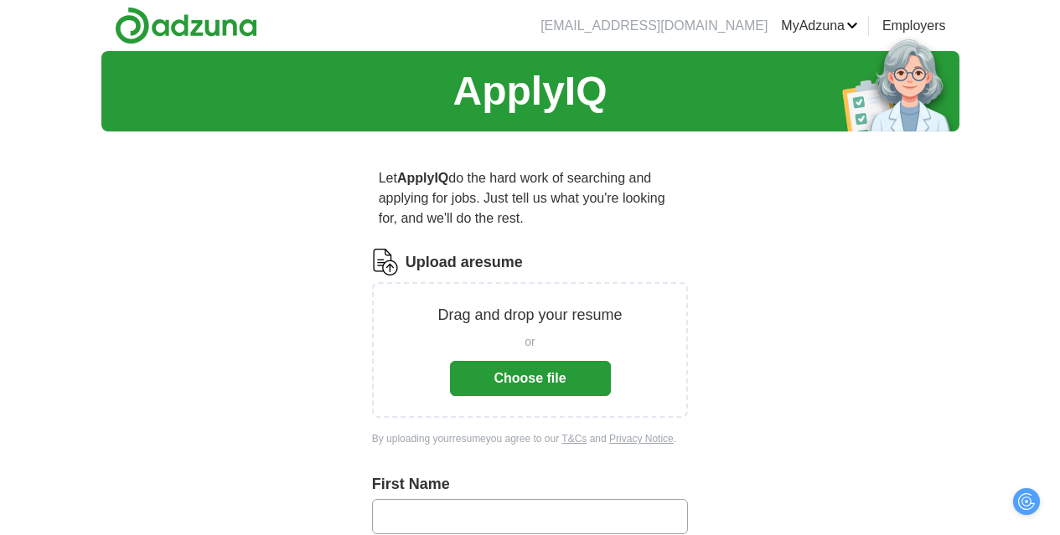
click at [531, 396] on button "Choose file" at bounding box center [530, 378] width 161 height 35
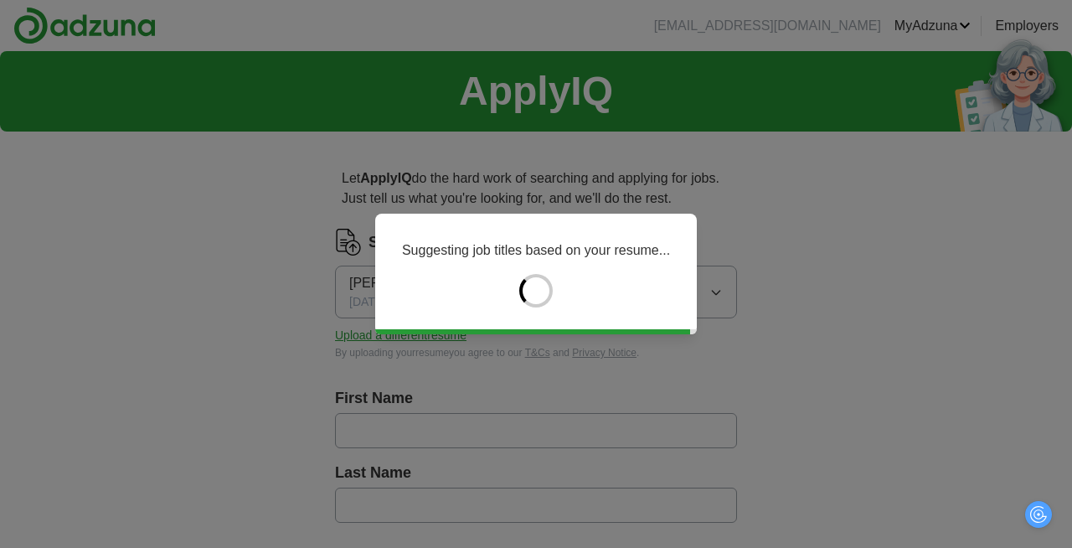
type input "*******"
type input "*****"
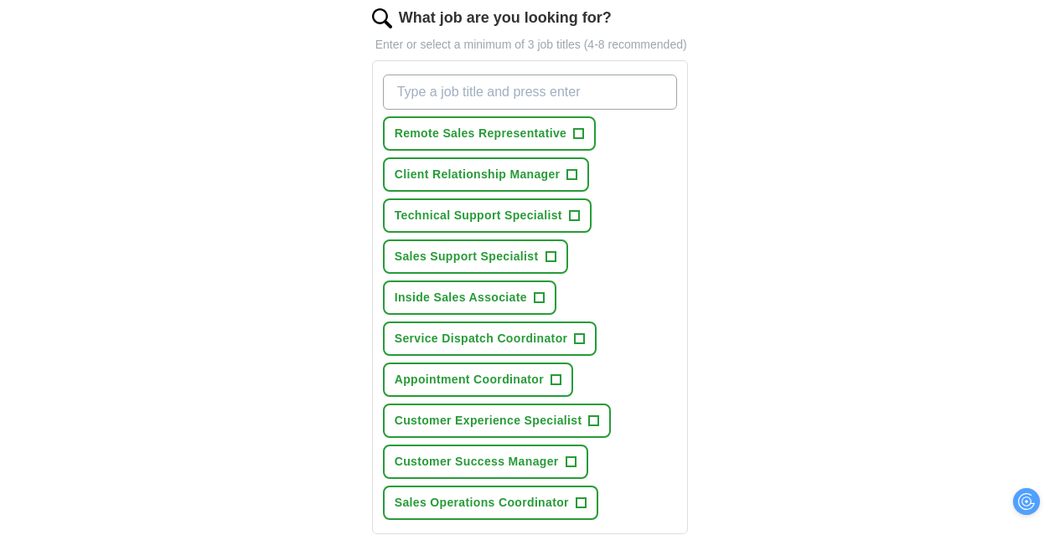
scroll to position [583, 0]
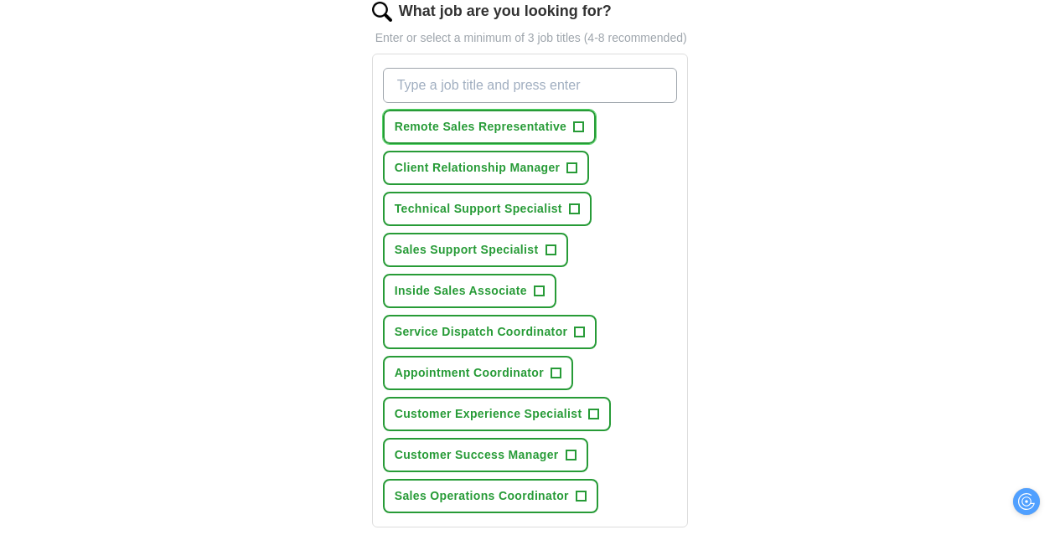
click at [574, 134] on span "+" at bounding box center [579, 127] width 10 height 13
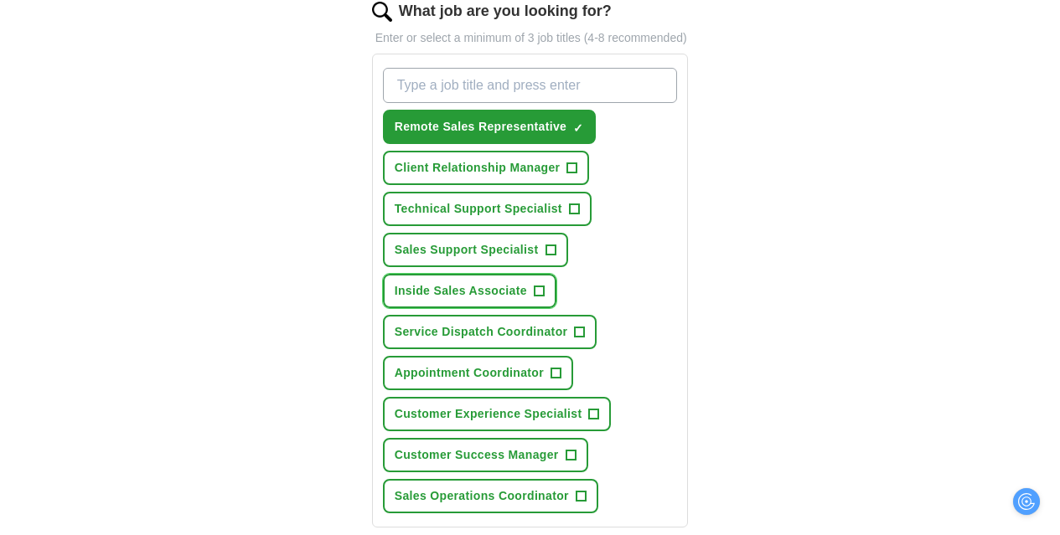
click at [534, 298] on span "+" at bounding box center [539, 291] width 10 height 13
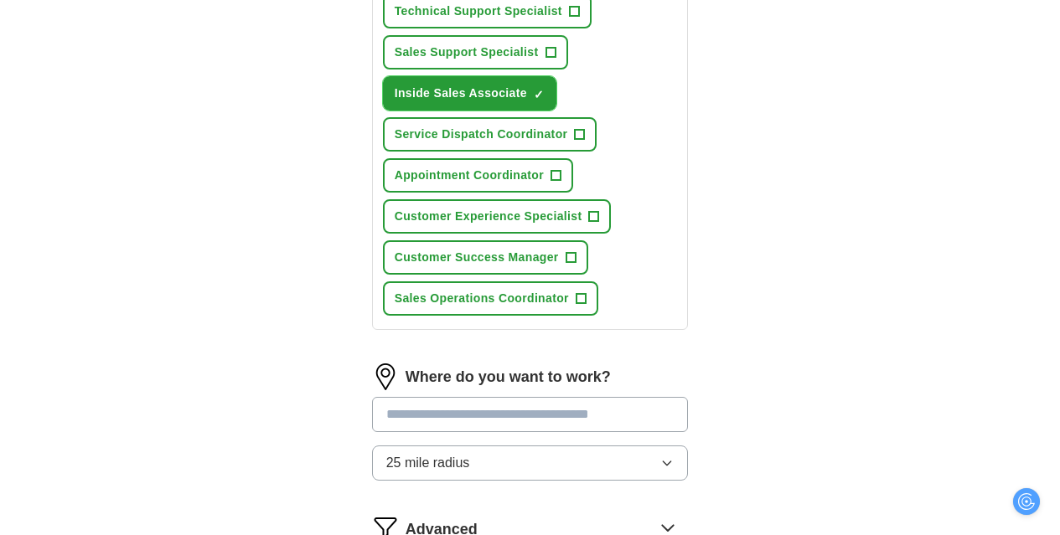
scroll to position [784, 0]
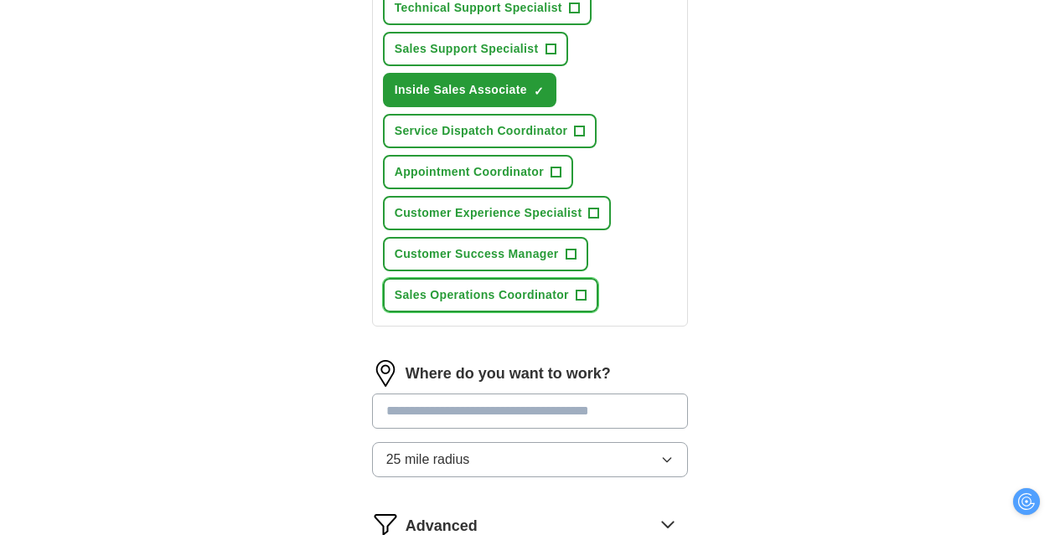
click at [576, 302] on span "+" at bounding box center [581, 295] width 10 height 13
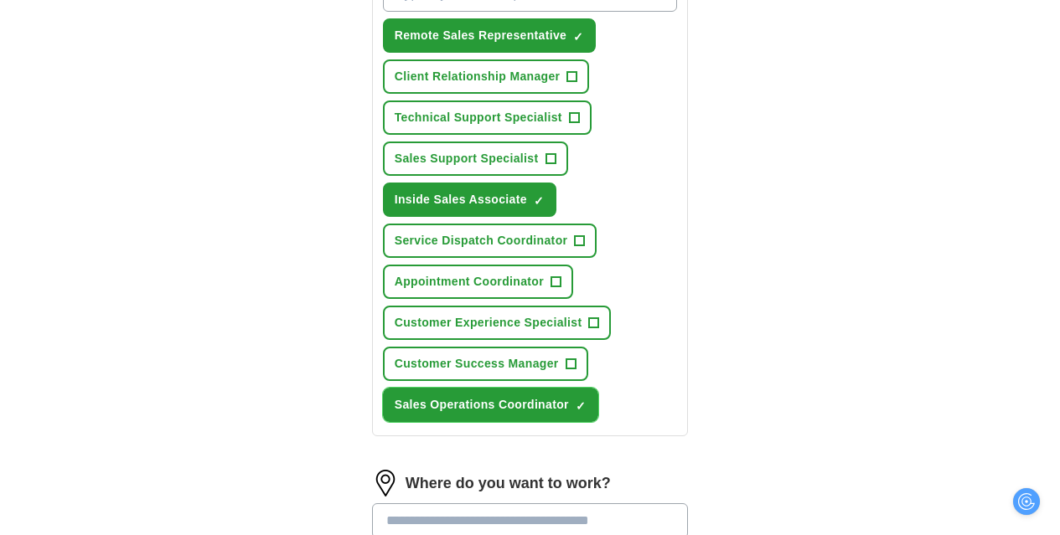
scroll to position [669, 0]
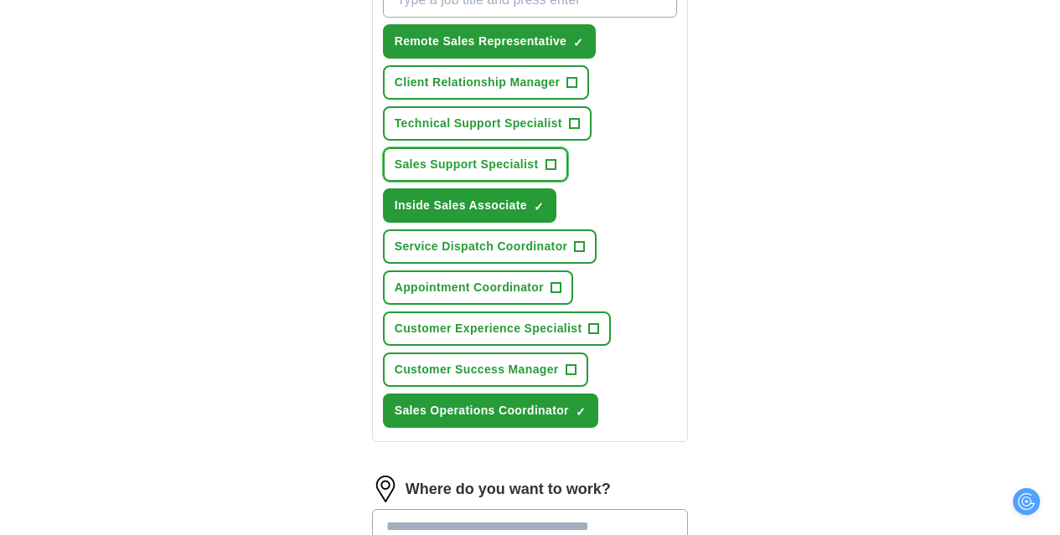
click at [545, 172] on span "+" at bounding box center [550, 164] width 10 height 13
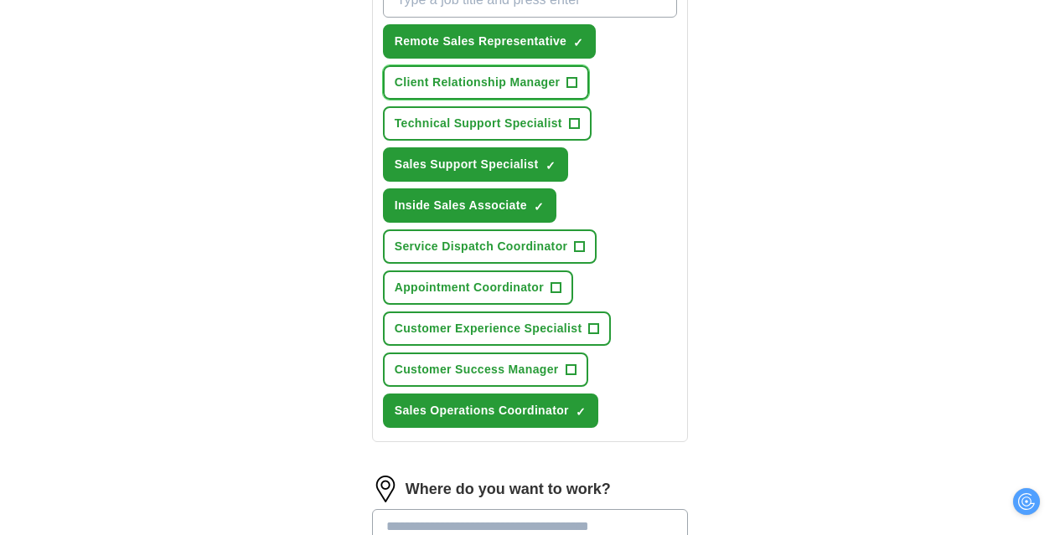
click at [567, 90] on span "+" at bounding box center [572, 82] width 10 height 13
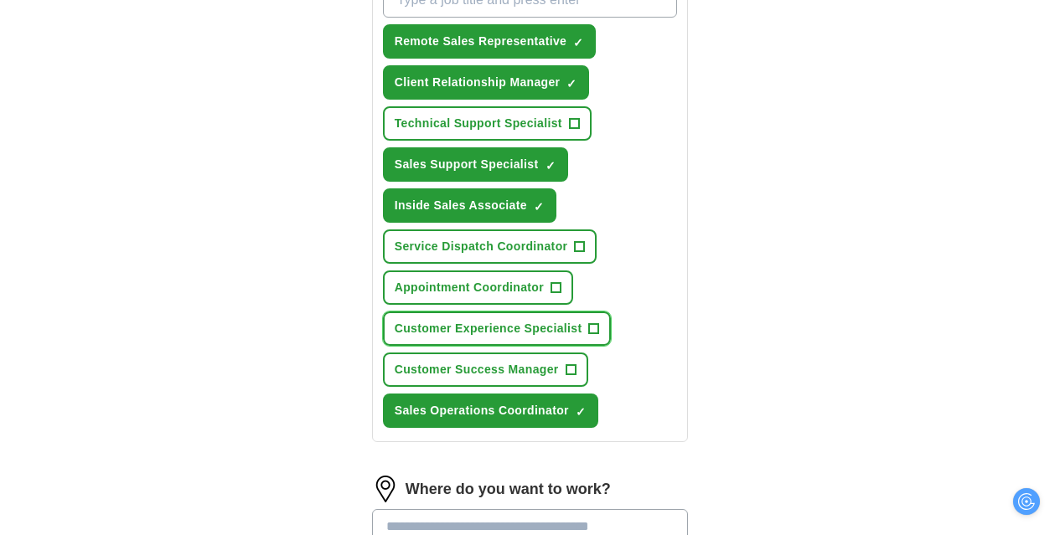
click at [568, 338] on span "Customer Experience Specialist" at bounding box center [489, 329] width 188 height 18
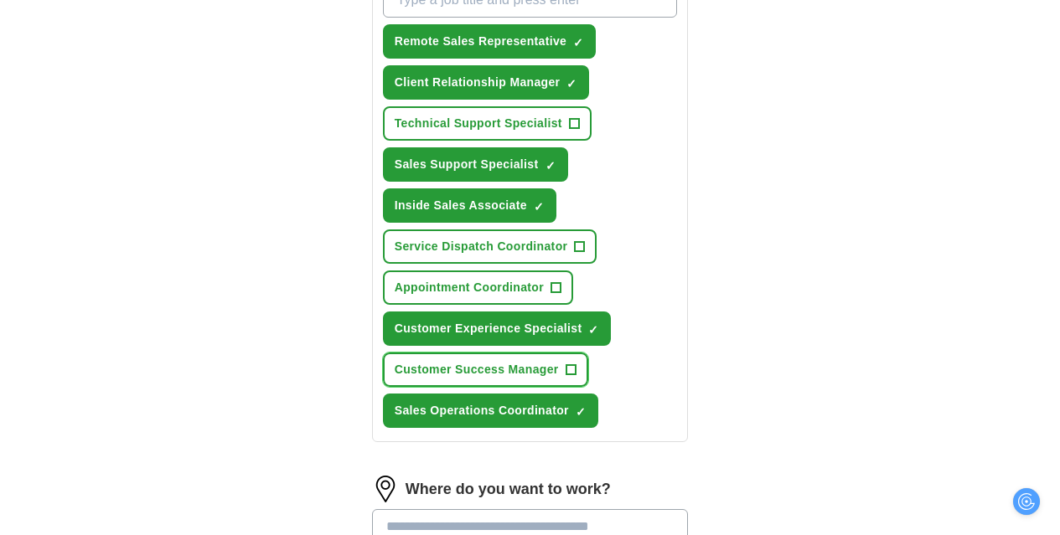
click at [545, 387] on button "Customer Success Manager +" at bounding box center [485, 370] width 205 height 34
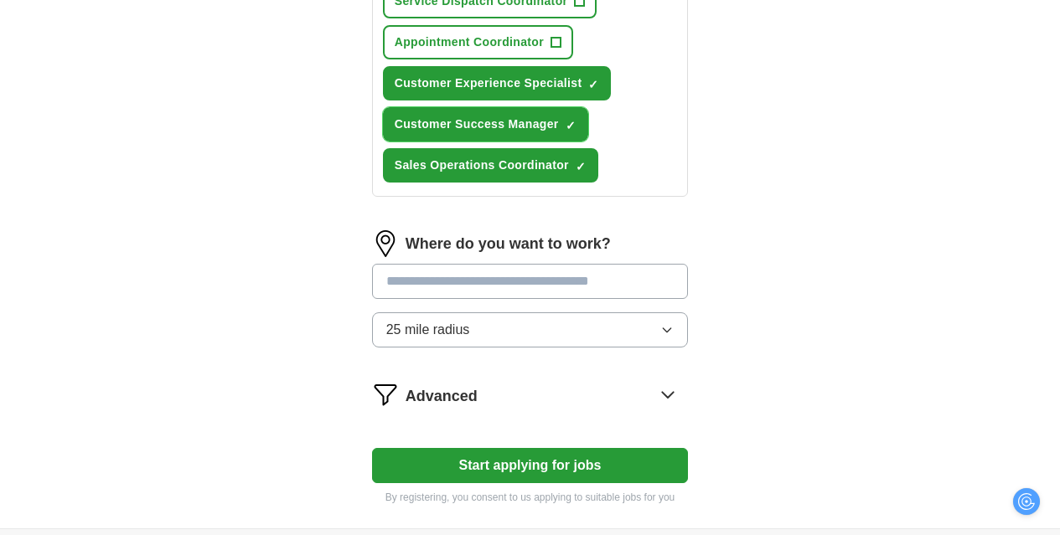
scroll to position [938, 0]
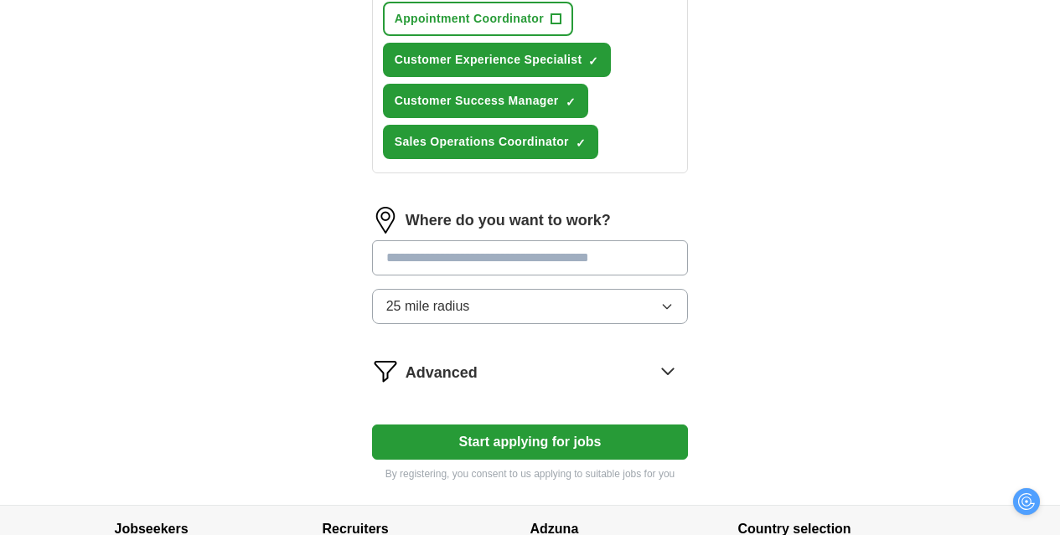
click at [593, 276] on input "text" at bounding box center [530, 257] width 317 height 35
type input "*****"
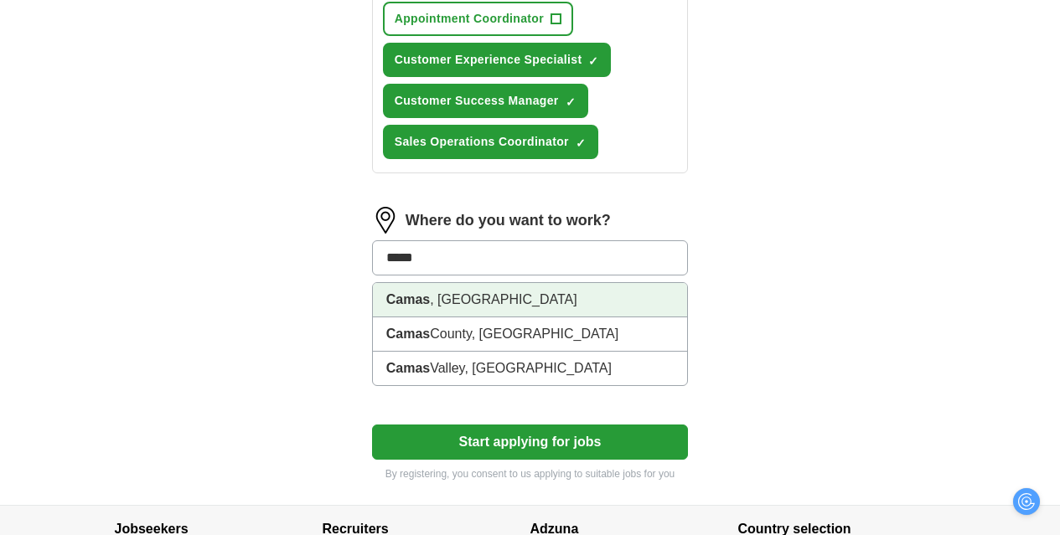
click at [530, 318] on li "Camas , [GEOGRAPHIC_DATA]" at bounding box center [530, 300] width 315 height 34
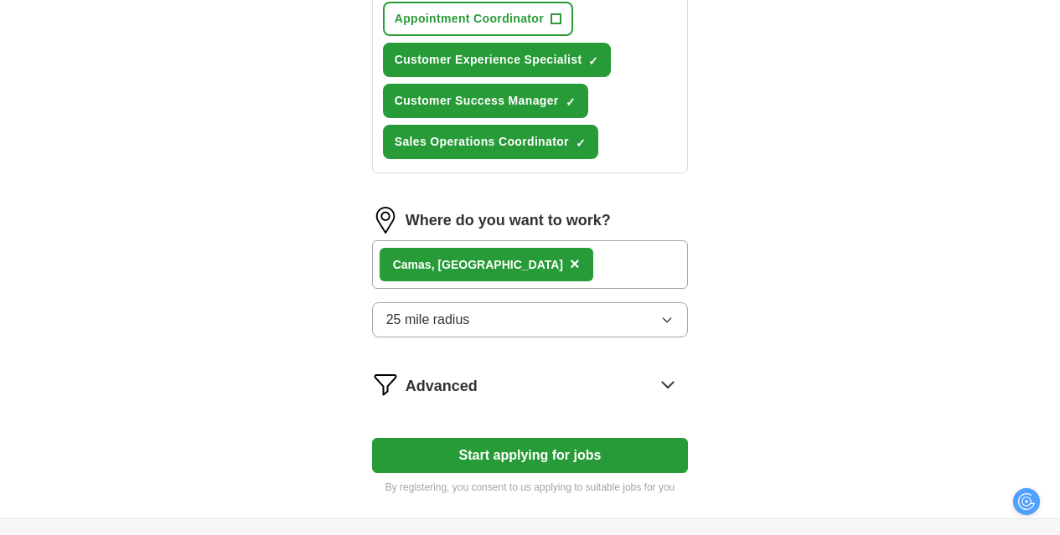
click at [517, 289] on div "Camas , [GEOGRAPHIC_DATA] ×" at bounding box center [530, 264] width 317 height 49
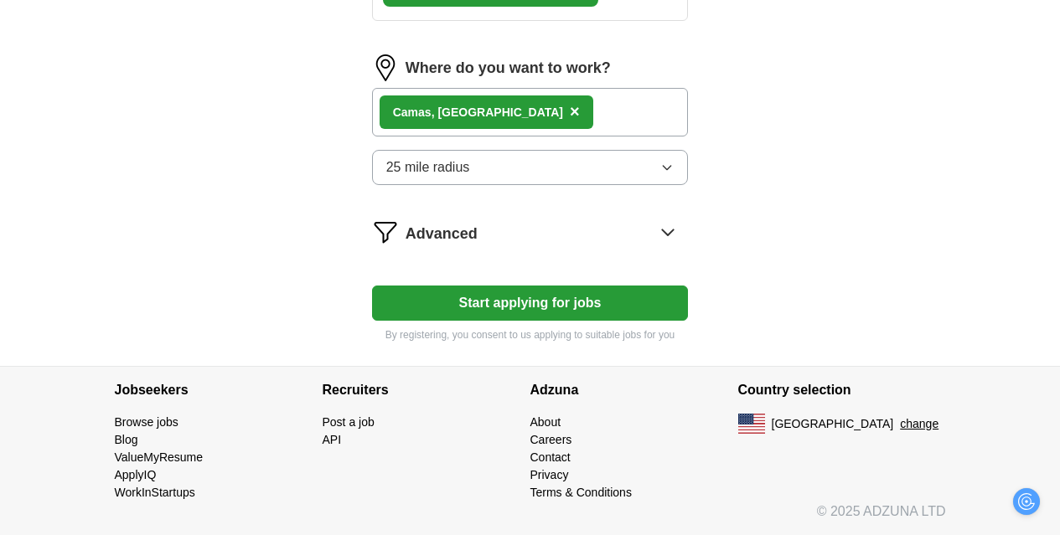
scroll to position [1213, 0]
click at [557, 321] on button "Start applying for jobs" at bounding box center [530, 303] width 317 height 35
select select "**"
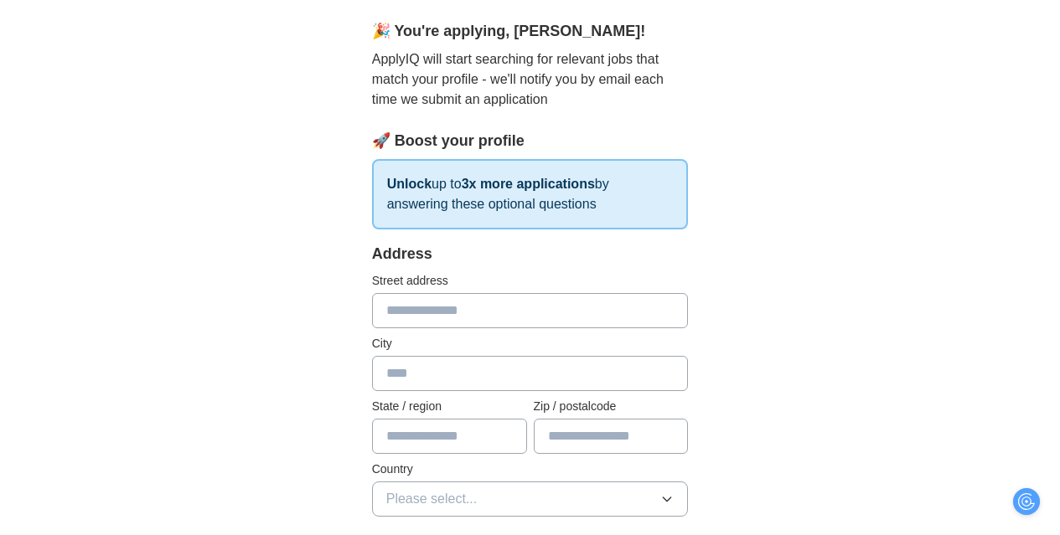
scroll to position [152, 0]
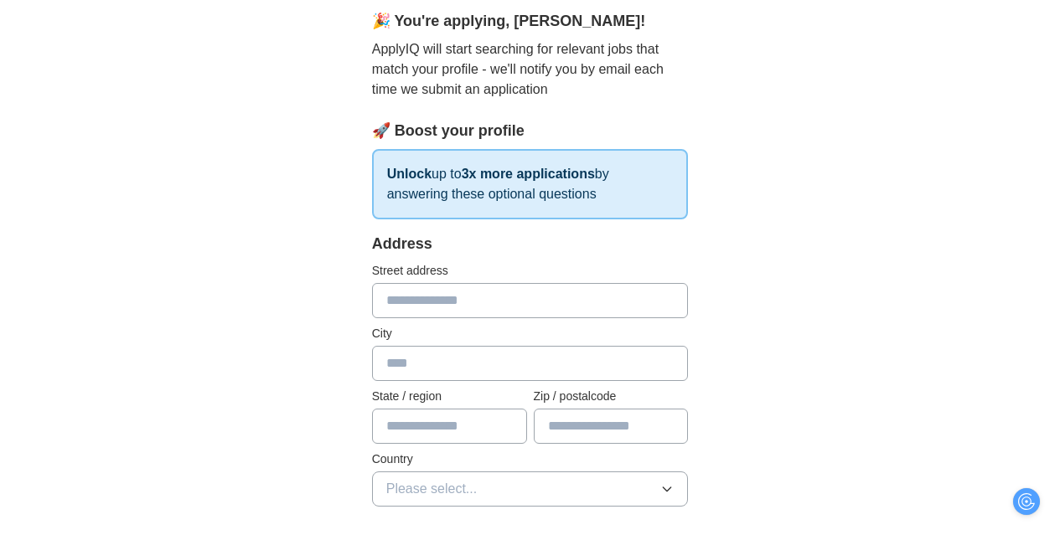
click at [473, 318] on input "text" at bounding box center [530, 300] width 317 height 35
type input "**********"
click at [474, 381] on input "text" at bounding box center [530, 363] width 317 height 35
type input "*"
type input "*********"
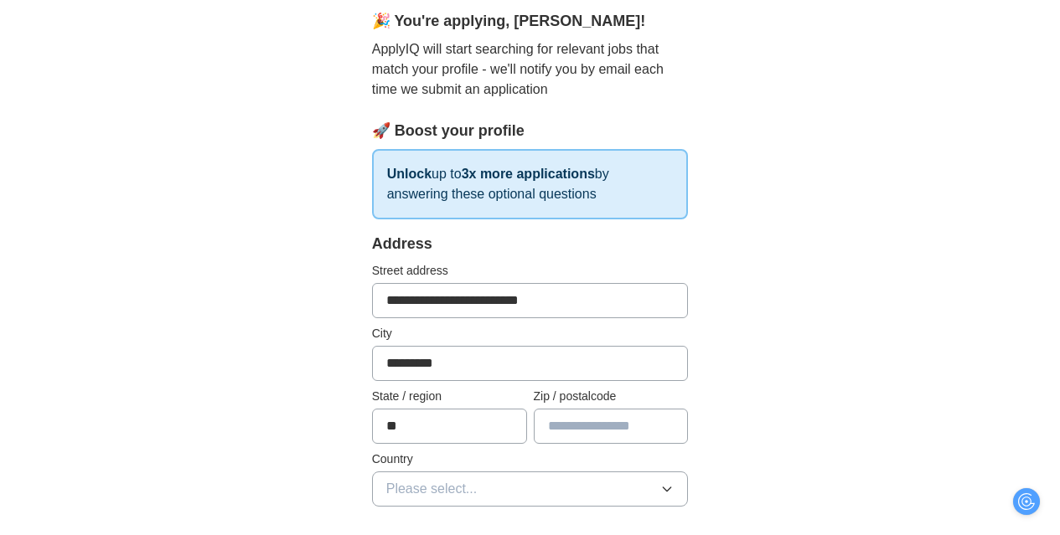
type input "**"
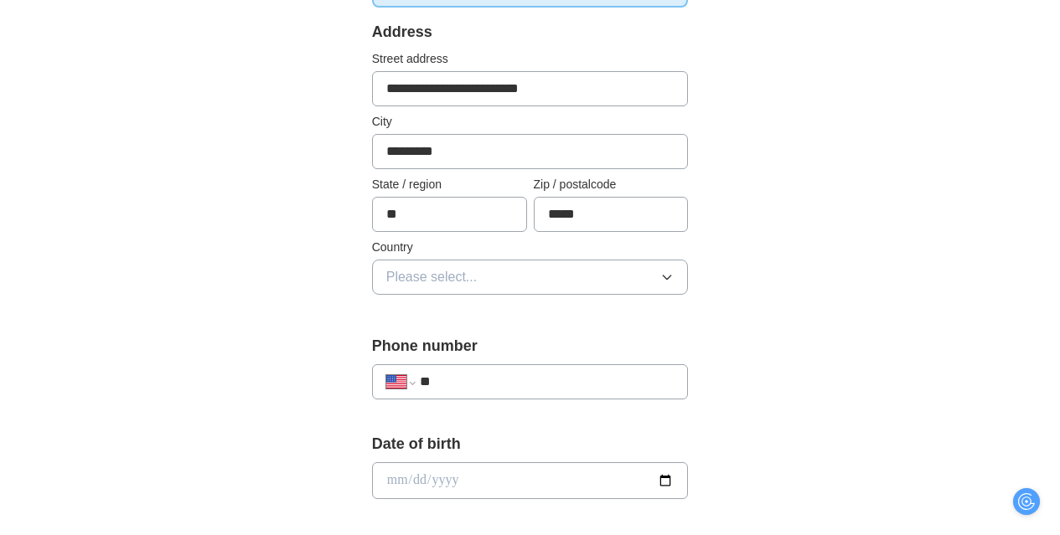
scroll to position [411, 0]
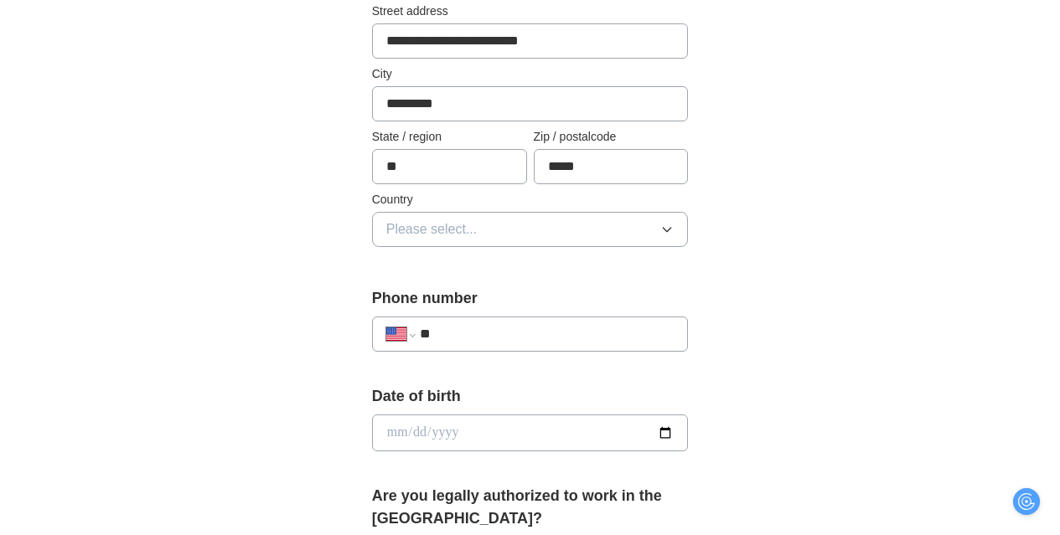
type input "*****"
click at [536, 247] on button "Please select..." at bounding box center [530, 229] width 317 height 35
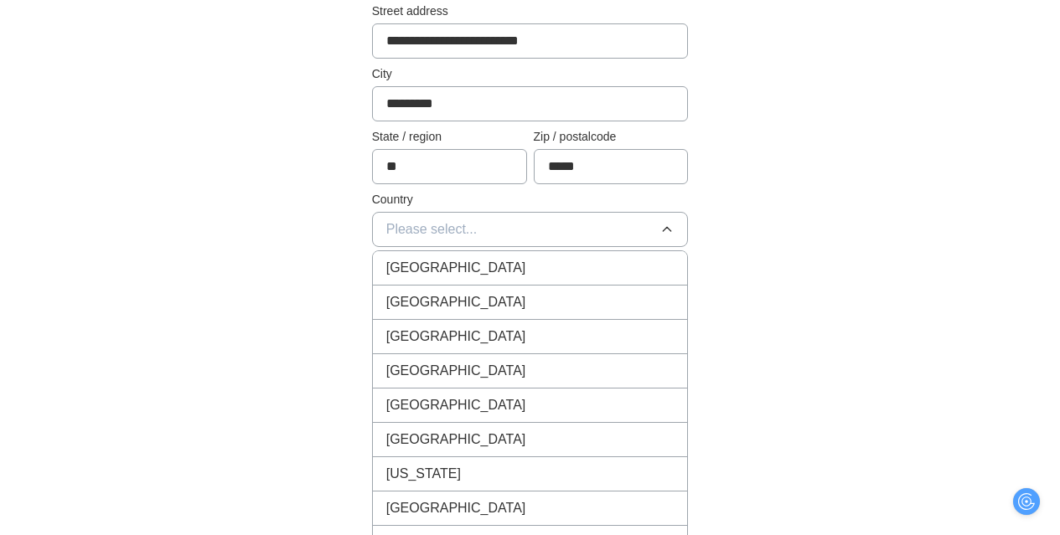
click at [439, 313] on span "[GEOGRAPHIC_DATA]" at bounding box center [456, 302] width 140 height 20
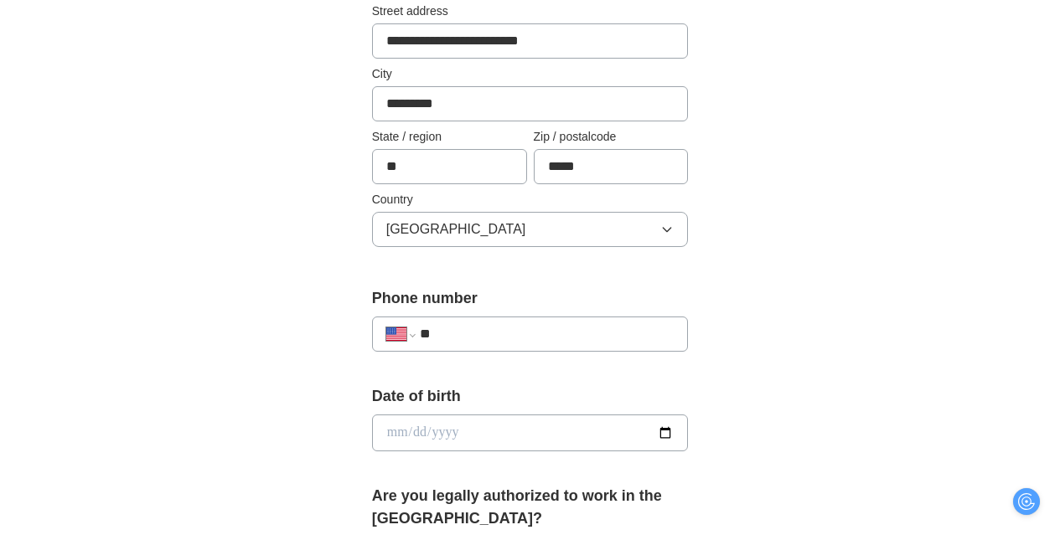
click at [481, 344] on input "**" at bounding box center [547, 334] width 255 height 20
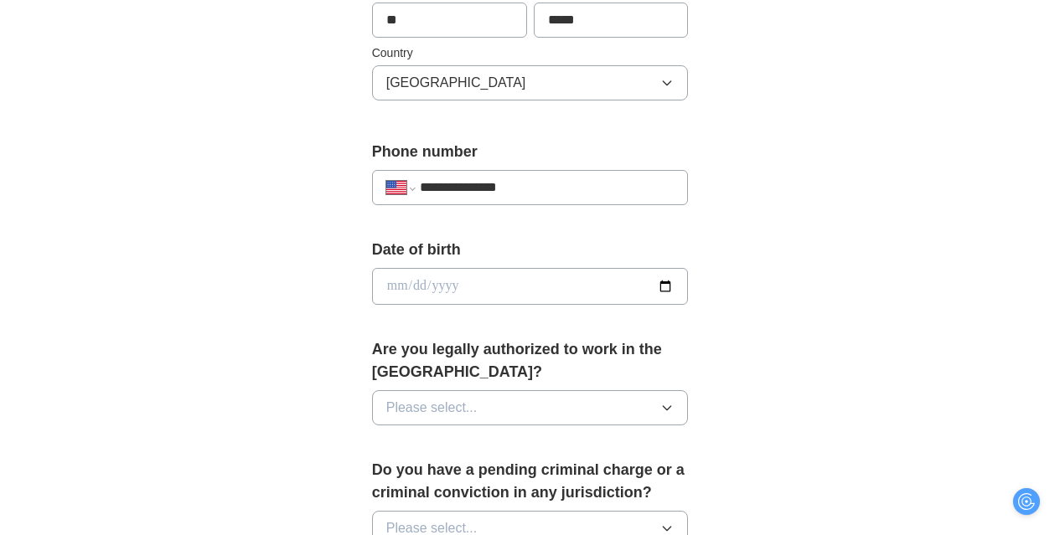
scroll to position [560, 0]
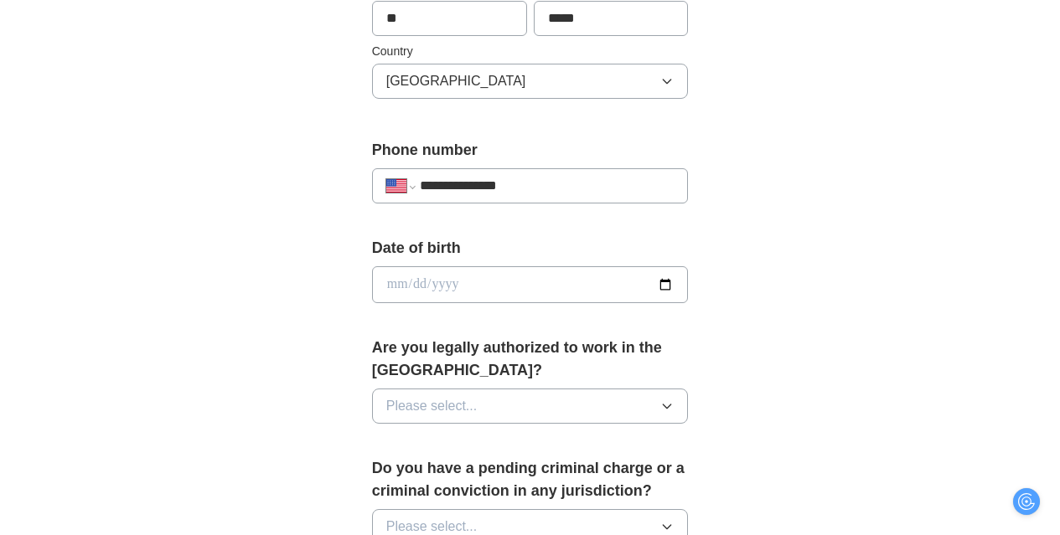
type input "**********"
click at [678, 303] on input "date" at bounding box center [530, 284] width 317 height 37
type input "**********"
click at [610, 424] on button "Please select..." at bounding box center [530, 406] width 317 height 35
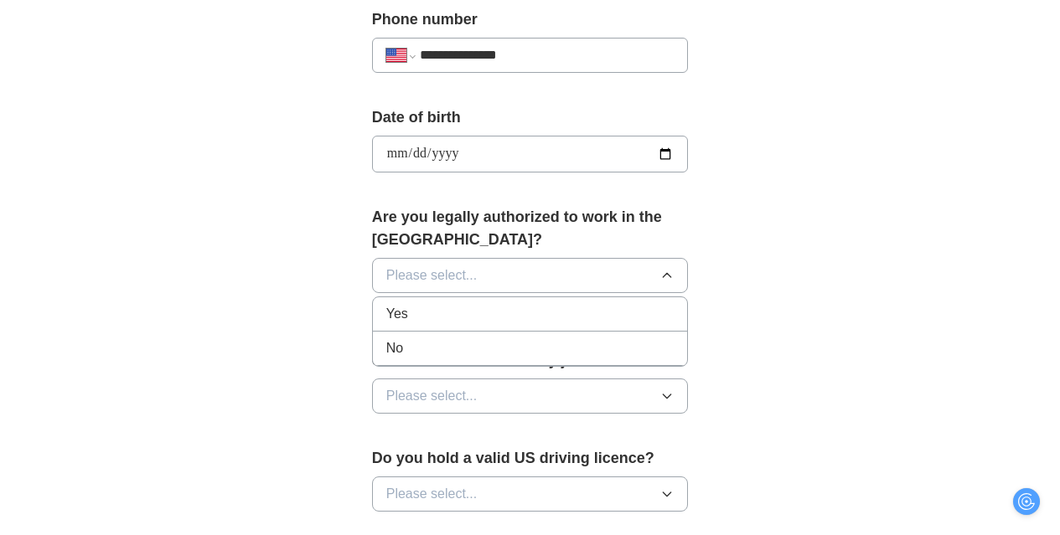
scroll to position [696, 0]
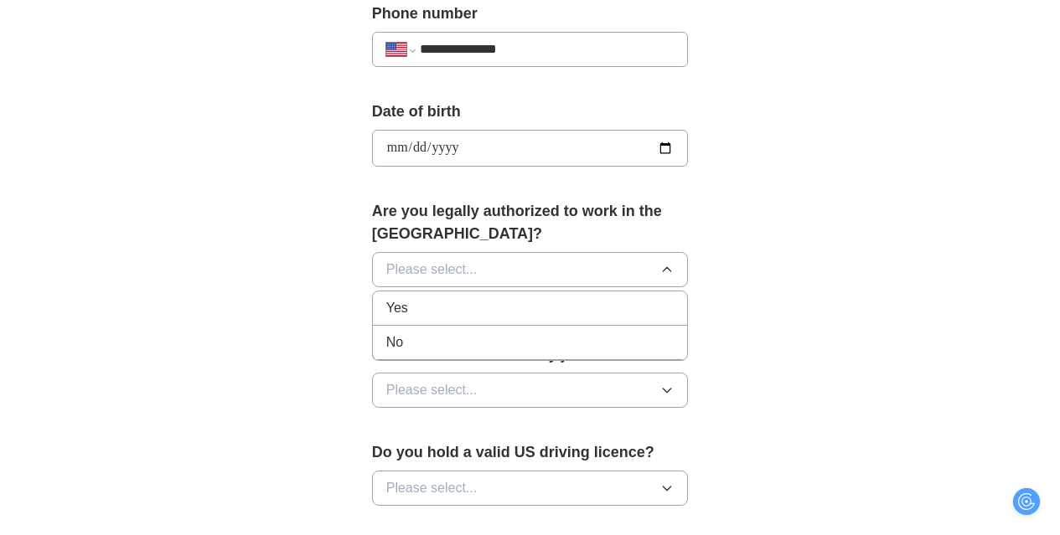
click at [476, 318] on div "Yes" at bounding box center [530, 308] width 288 height 20
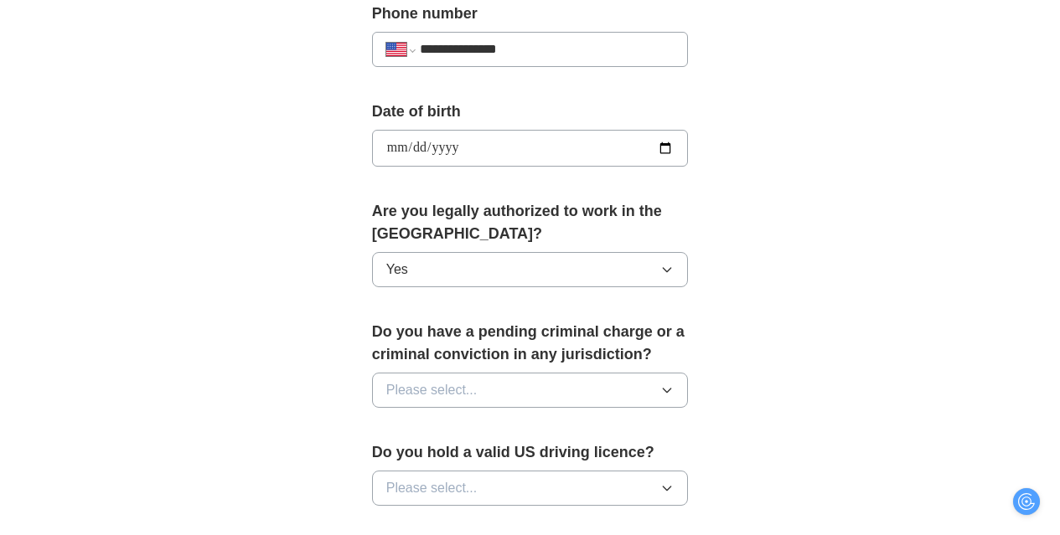
click at [451, 408] on button "Please select..." at bounding box center [530, 390] width 317 height 35
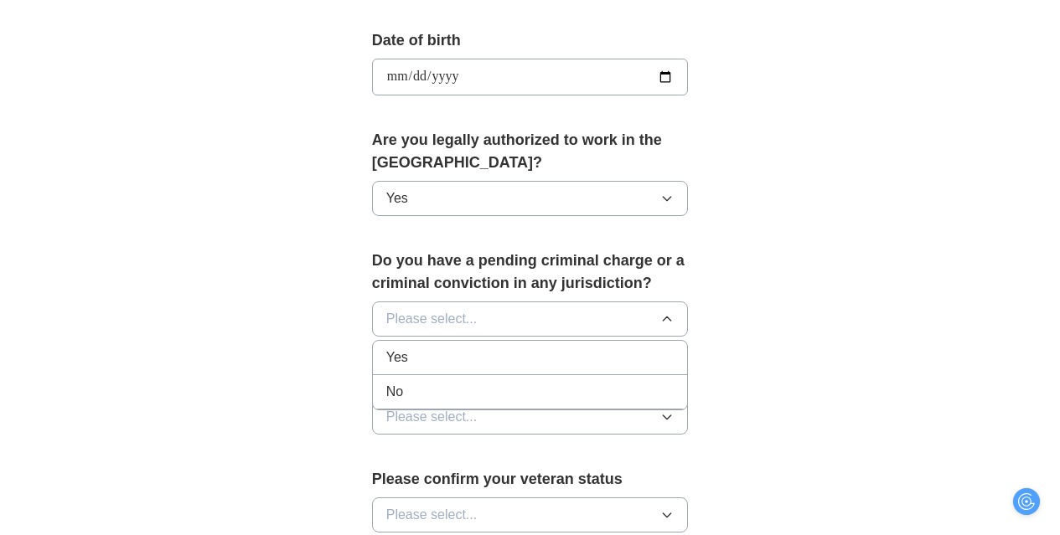
scroll to position [781, 0]
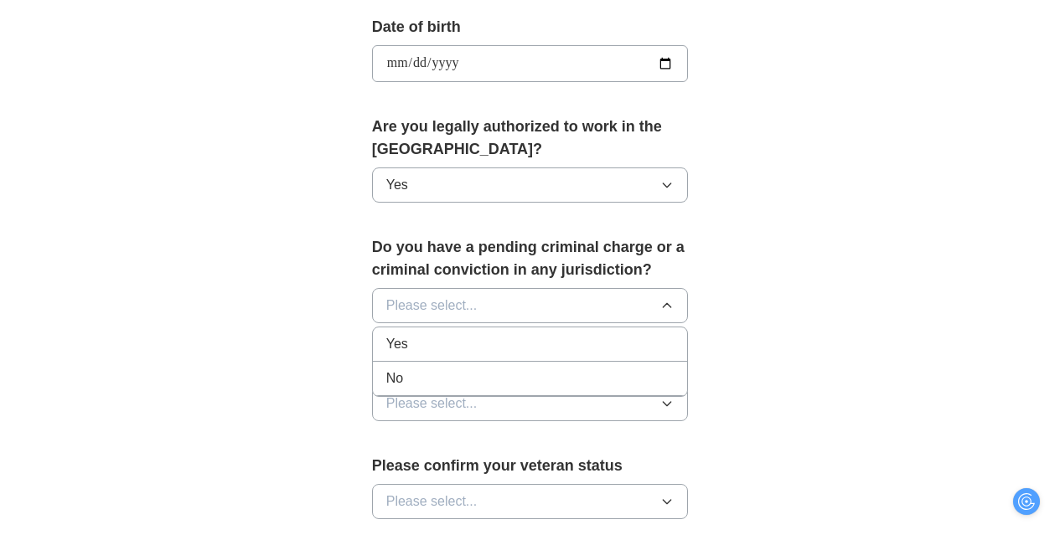
click at [394, 389] on div "No" at bounding box center [530, 379] width 288 height 20
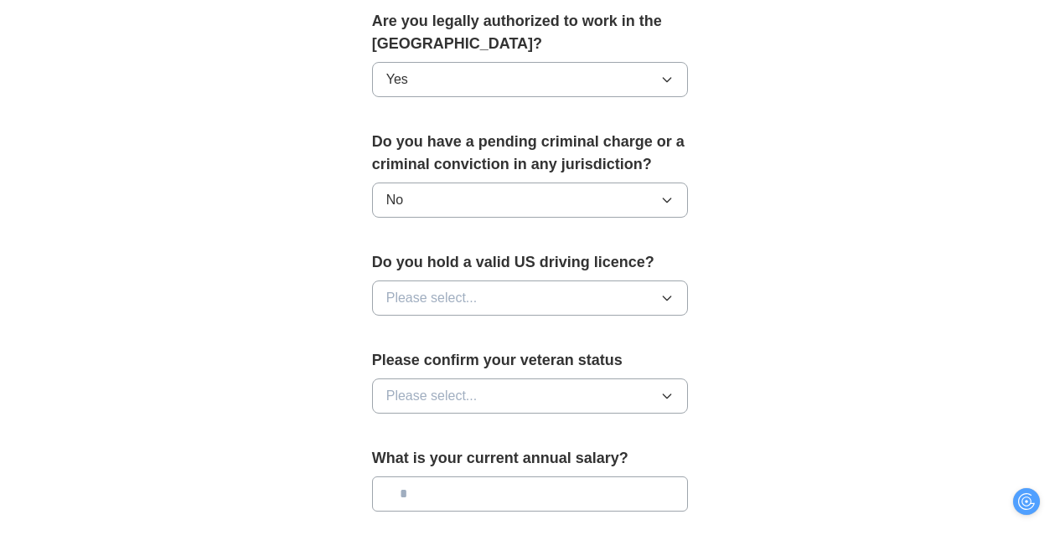
scroll to position [890, 0]
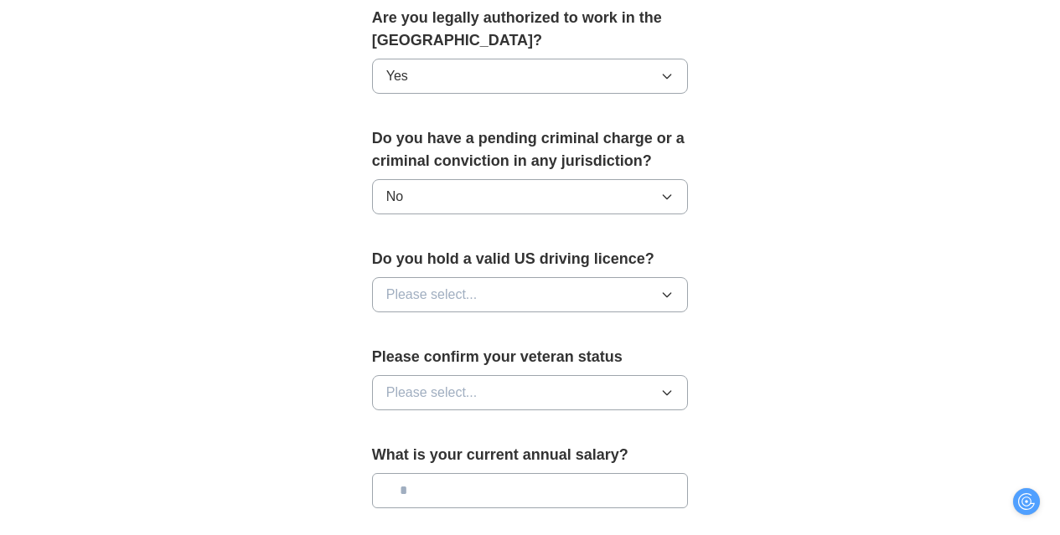
click at [427, 305] on span "Please select..." at bounding box center [431, 295] width 91 height 20
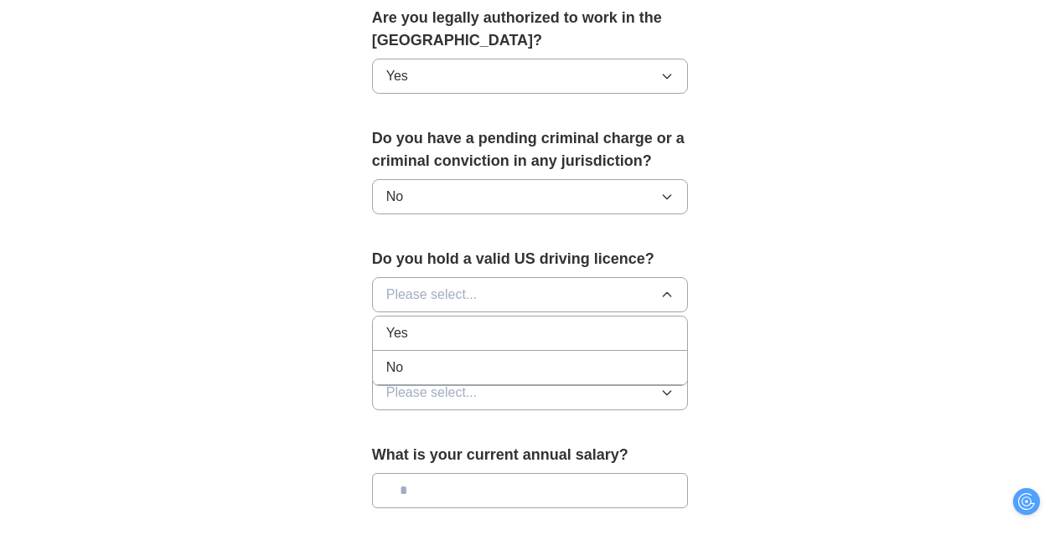
click at [403, 344] on div "Yes" at bounding box center [530, 333] width 288 height 20
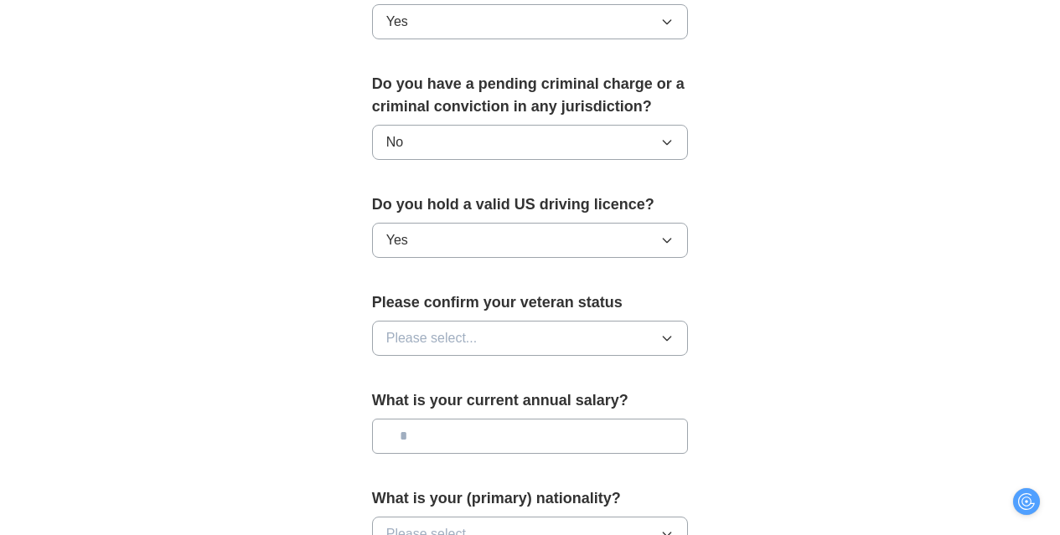
scroll to position [1009, 0]
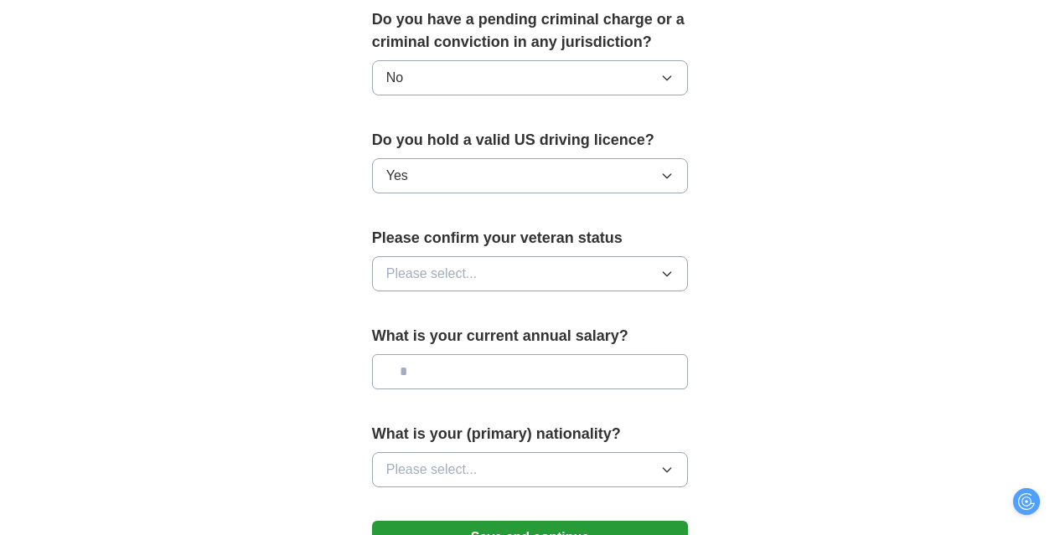
click at [416, 284] on span "Please select..." at bounding box center [431, 274] width 91 height 20
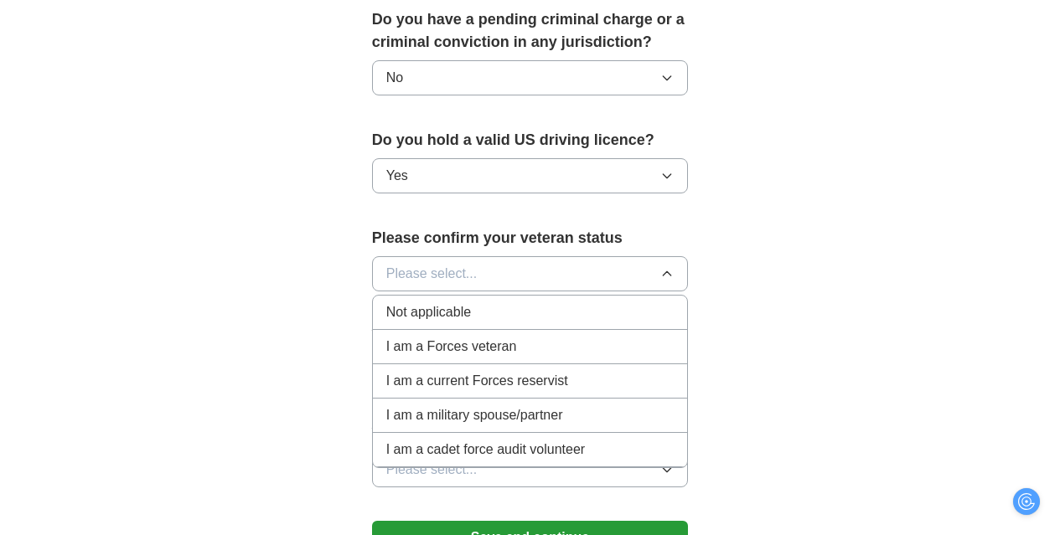
click at [407, 323] on span "Not applicable" at bounding box center [428, 312] width 85 height 20
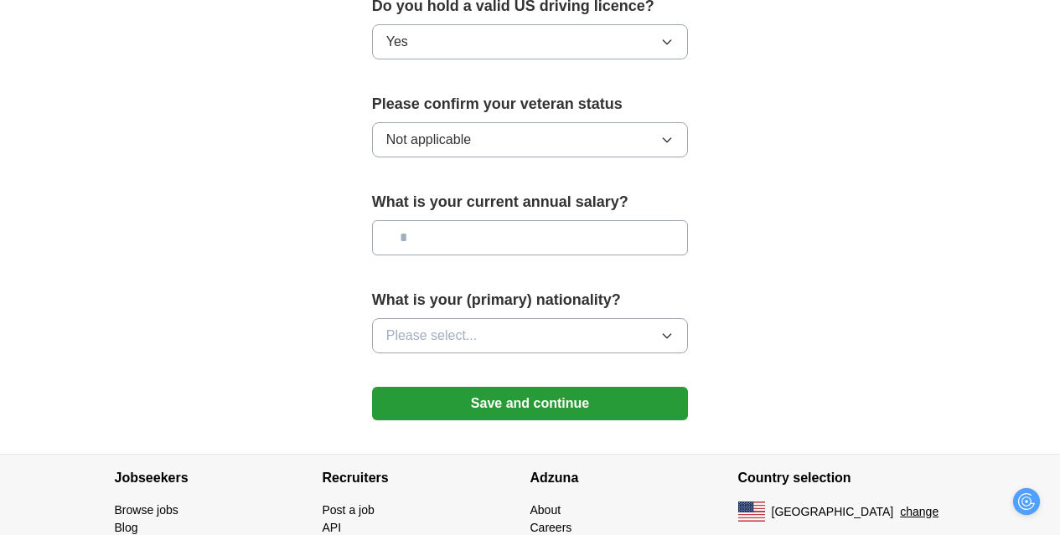
scroll to position [1169, 0]
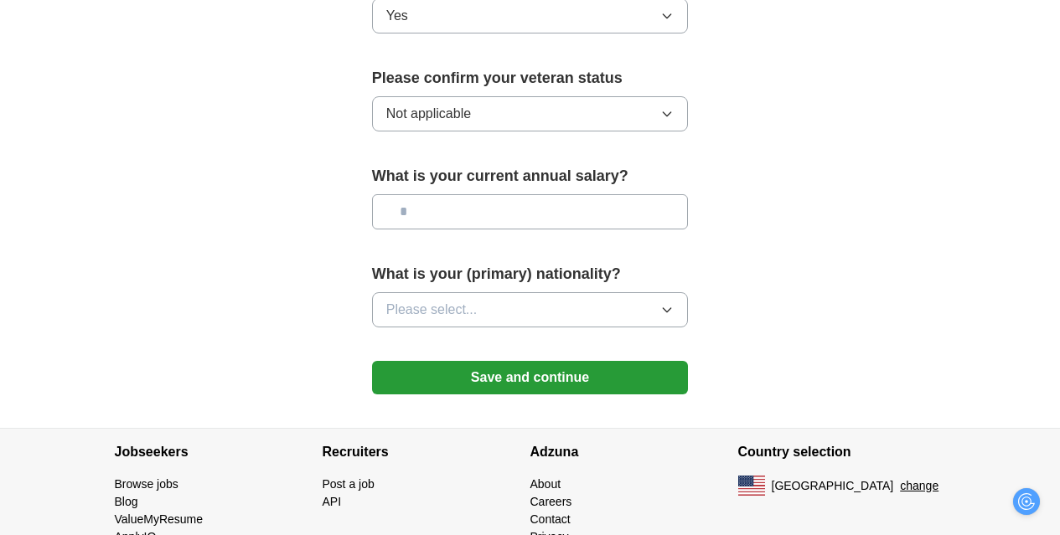
click at [485, 230] on input "text" at bounding box center [530, 211] width 317 height 35
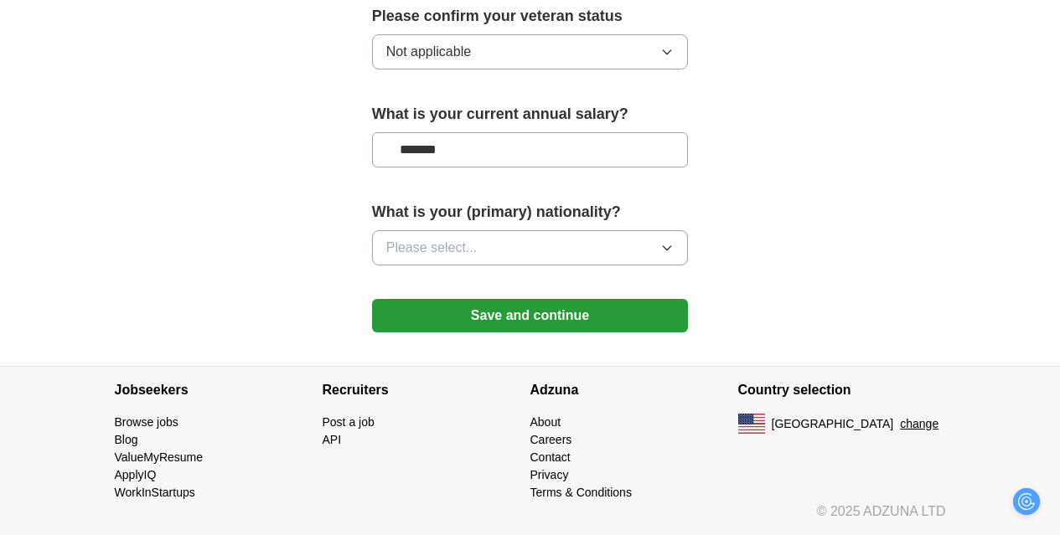
scroll to position [1281, 0]
type input "*******"
click at [549, 266] on button "Please select..." at bounding box center [530, 247] width 317 height 35
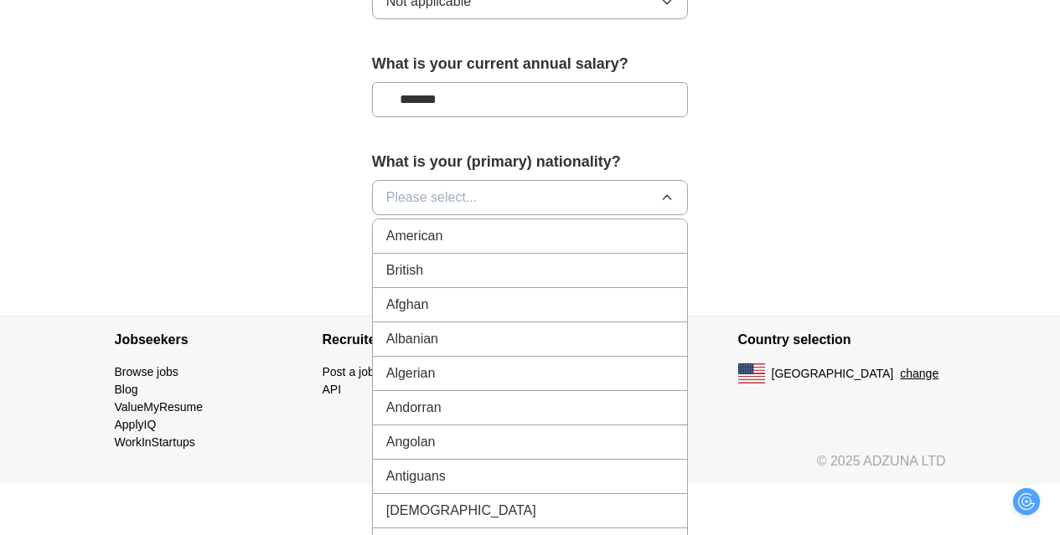
click at [459, 246] on div "American" at bounding box center [530, 236] width 288 height 20
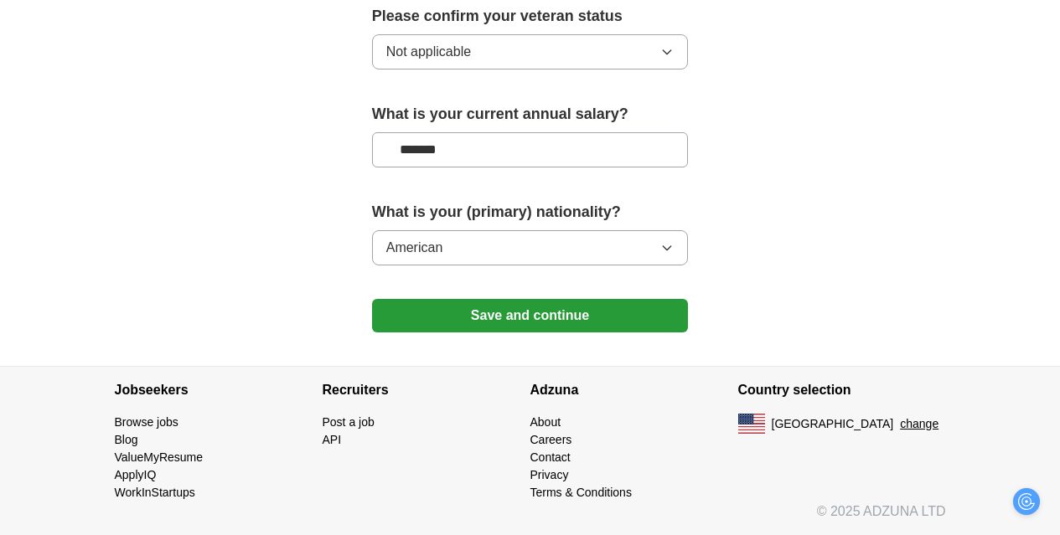
click at [499, 333] on button "Save and continue" at bounding box center [530, 316] width 317 height 34
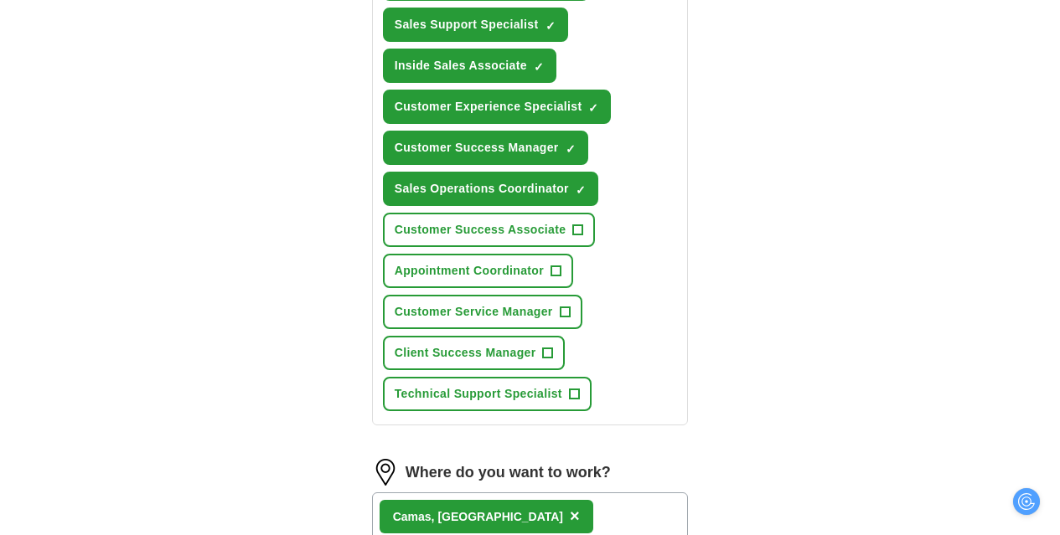
scroll to position [904, 0]
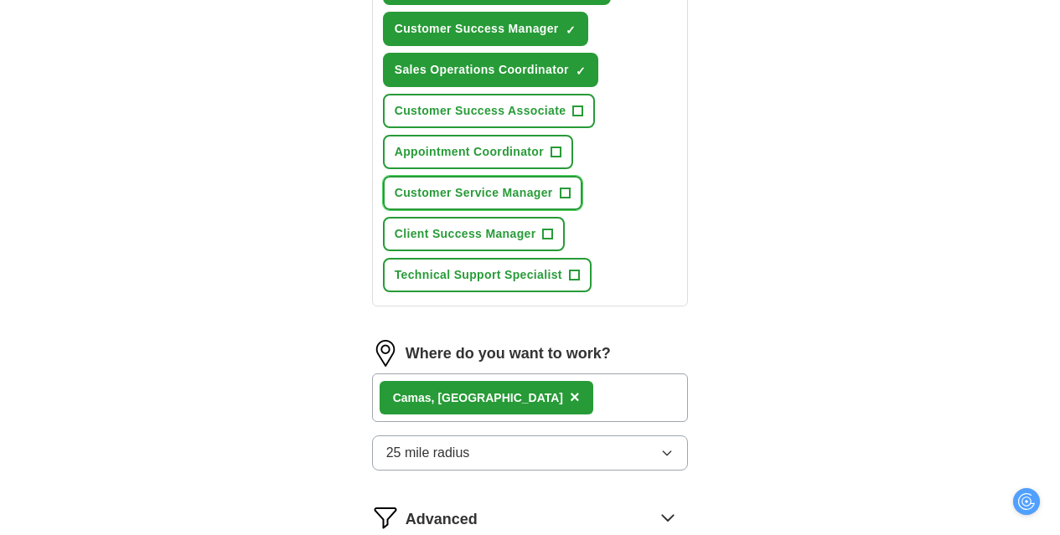
click at [560, 200] on span "+" at bounding box center [565, 193] width 10 height 13
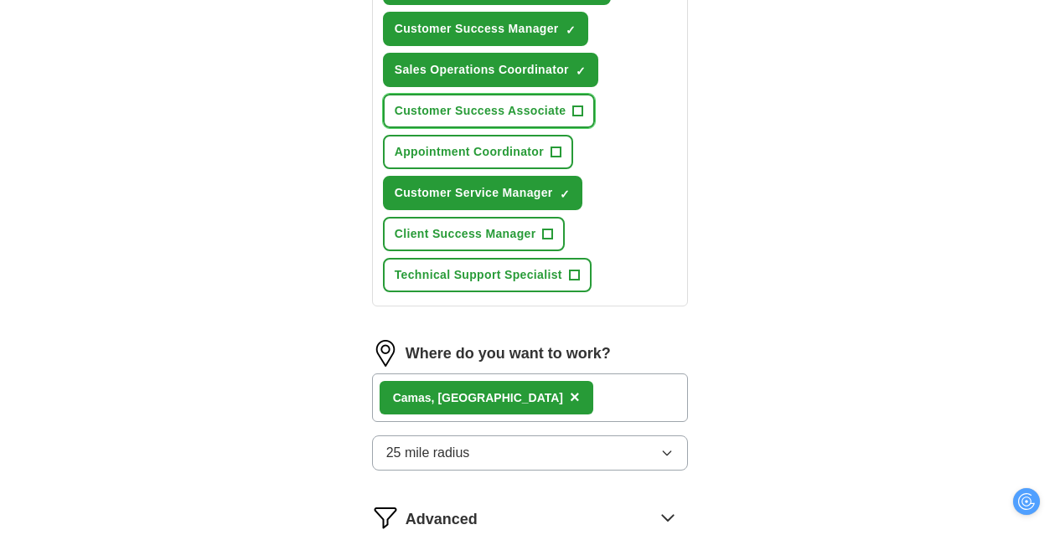
click at [573, 118] on span "+" at bounding box center [578, 111] width 10 height 13
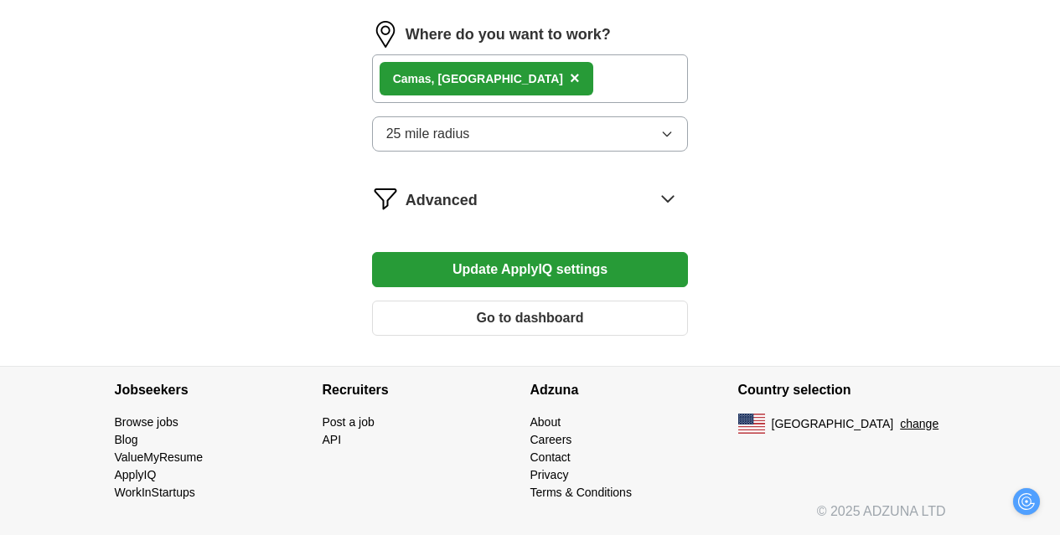
scroll to position [1328, 1]
click at [674, 202] on icon at bounding box center [668, 199] width 11 height 6
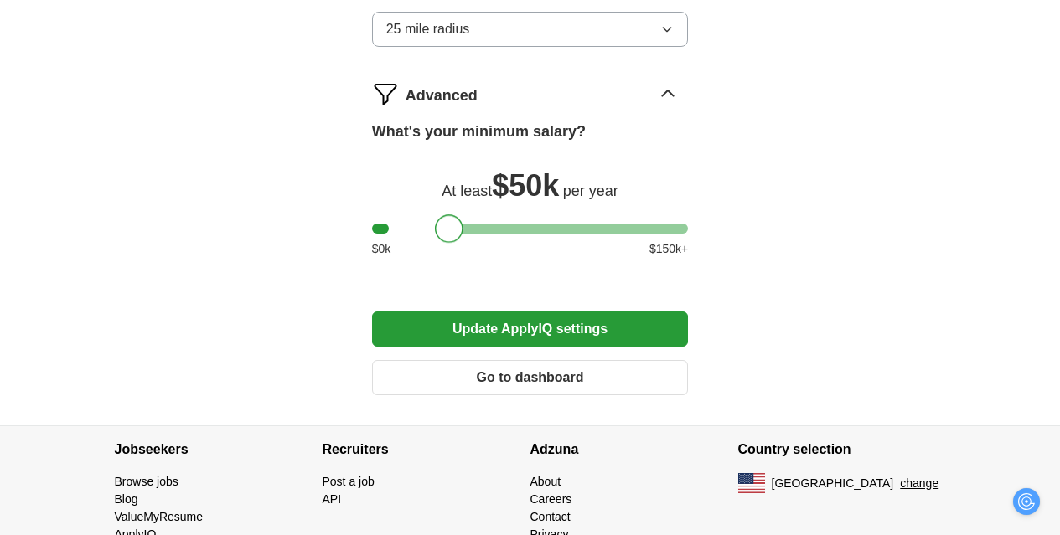
drag, startPoint x: 347, startPoint y: 416, endPoint x: 411, endPoint y: 414, distance: 63.7
click at [435, 243] on div at bounding box center [449, 228] width 28 height 28
click at [628, 347] on button "Update ApplyIQ settings" at bounding box center [530, 329] width 317 height 35
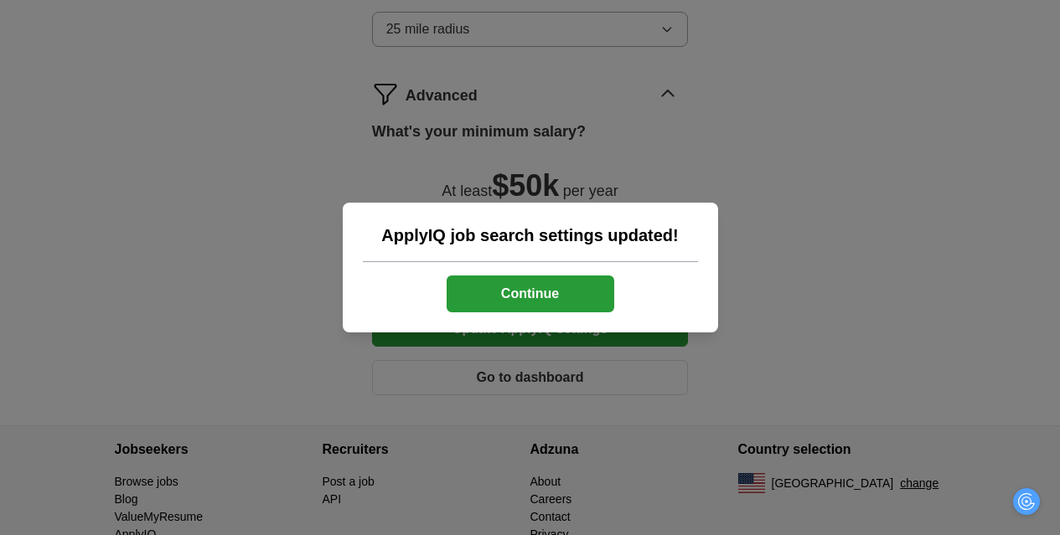
click at [493, 309] on button "Continue" at bounding box center [531, 294] width 168 height 37
